Goal: Task Accomplishment & Management: Use online tool/utility

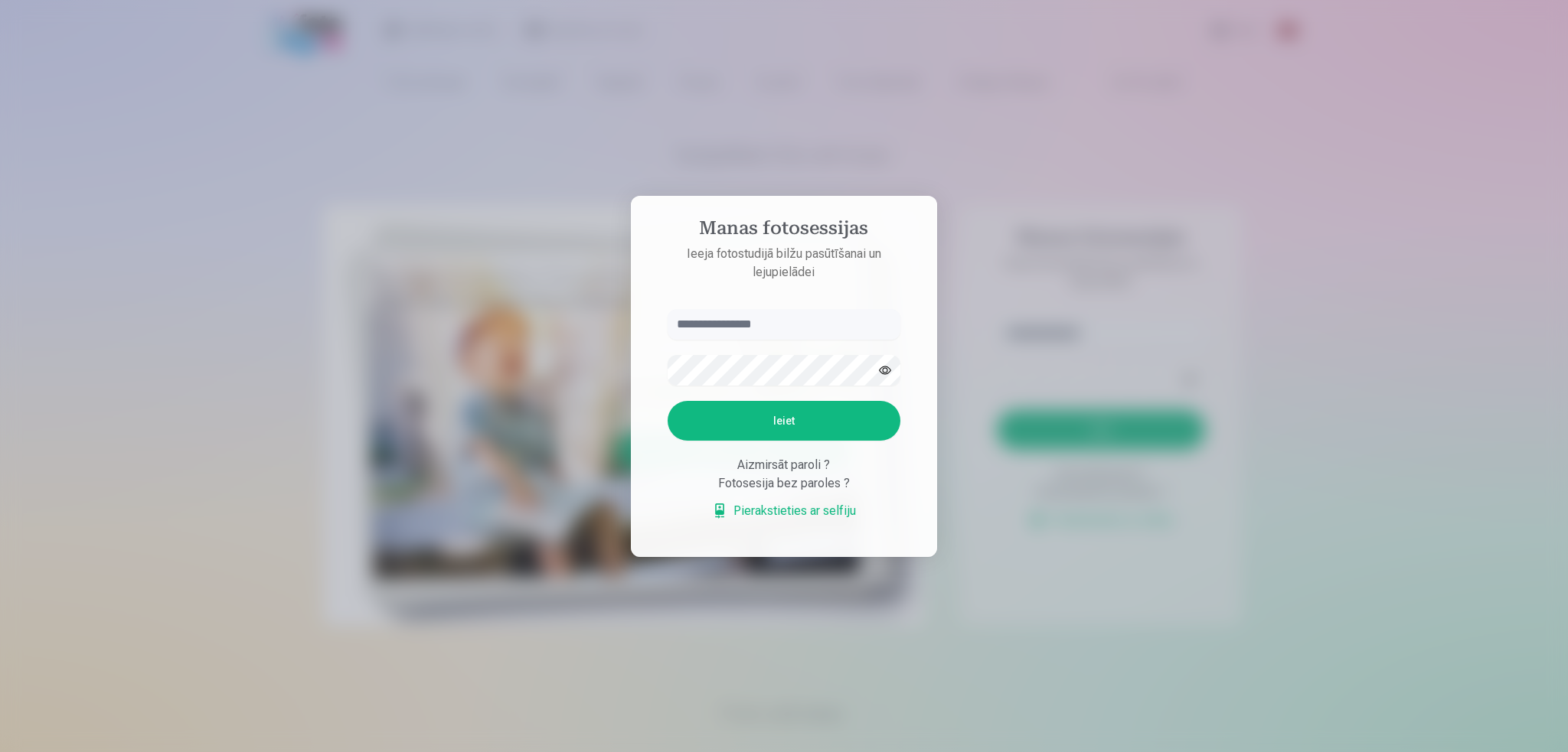
click at [823, 310] on aside "Manas fotosessijas Ieeja fotostudijā bilžu pasūtīšanai un lejupielādei Ieiet Ai…" at bounding box center [784, 376] width 307 height 361
click at [787, 330] on input "text" at bounding box center [784, 325] width 233 height 31
click at [744, 336] on input "text" at bounding box center [784, 325] width 233 height 31
click at [730, 314] on input "text" at bounding box center [784, 325] width 233 height 31
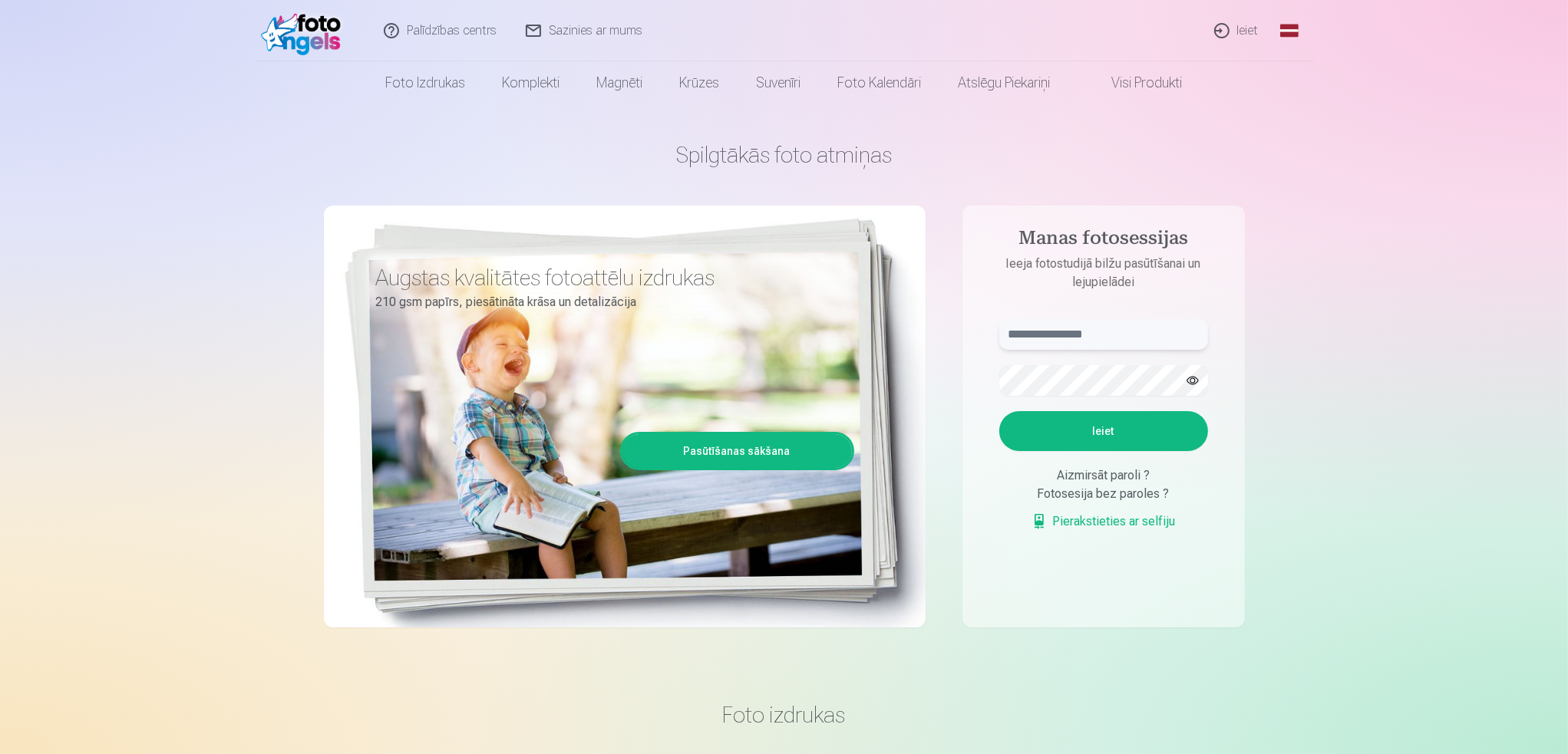
click at [1107, 343] on input "text" at bounding box center [1103, 334] width 209 height 31
click at [1034, 361] on form "Ieiet Aizmirsāt paroli ? Fotosesija bez paroles ? Pierakstieties ar selfiju" at bounding box center [1103, 432] width 240 height 227
drag, startPoint x: 1100, startPoint y: 359, endPoint x: 1083, endPoint y: 360, distance: 17.0
click at [1091, 363] on form "Ieiet Aizmirsāt paroli ? Fotosesija bez paroles ? Pierakstieties ar selfiju" at bounding box center [1103, 432] width 240 height 227
click at [1058, 337] on input "text" at bounding box center [1103, 334] width 209 height 31
